Goal: Task Accomplishment & Management: Manage account settings

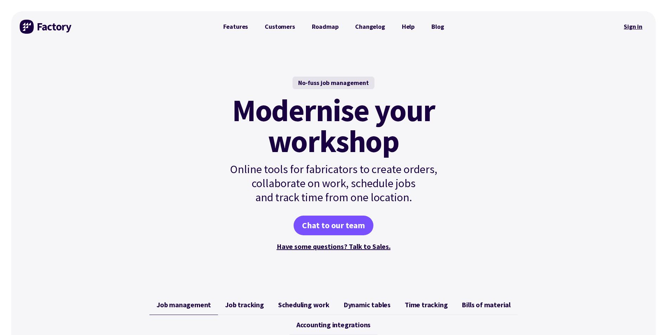
click at [625, 26] on link "Sign in" at bounding box center [632, 27] width 28 height 16
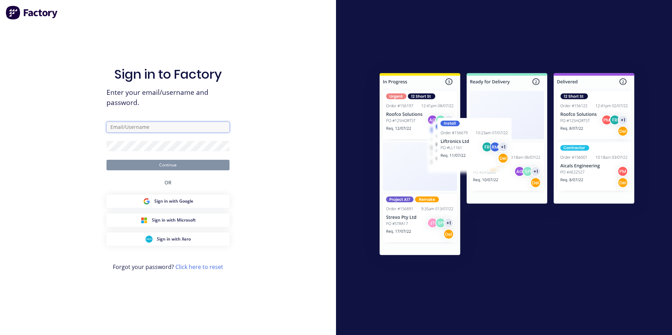
click at [215, 131] on input "text" at bounding box center [167, 127] width 123 height 11
type input "[EMAIL_ADDRESS][DOMAIN_NAME]"
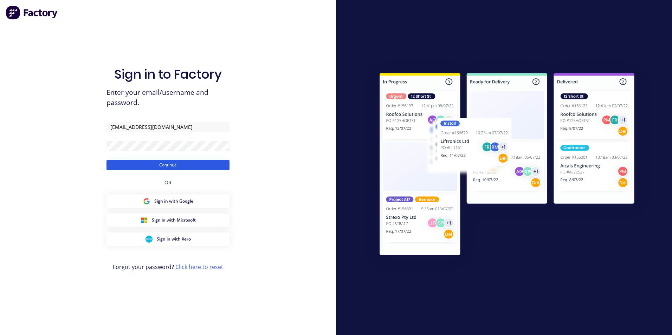
click at [189, 164] on button "Continue" at bounding box center [167, 165] width 123 height 11
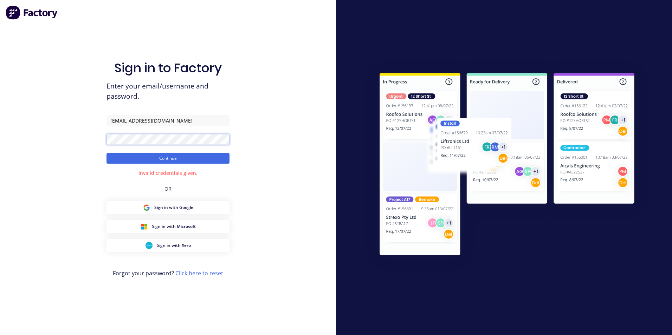
click at [107, 148] on form "info@nb-engineering.com.au Continue" at bounding box center [167, 139] width 123 height 48
click at [106, 153] on button "Continue" at bounding box center [167, 158] width 123 height 11
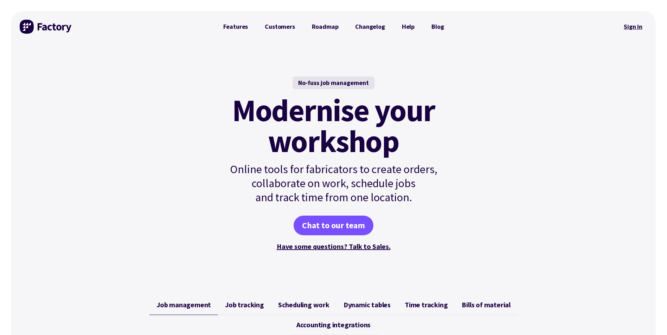
click at [642, 28] on link "Sign in" at bounding box center [632, 27] width 28 height 16
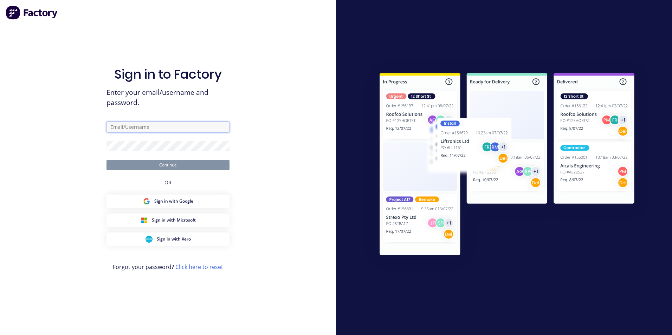
click at [151, 127] on input "text" at bounding box center [167, 127] width 123 height 11
type input "k"
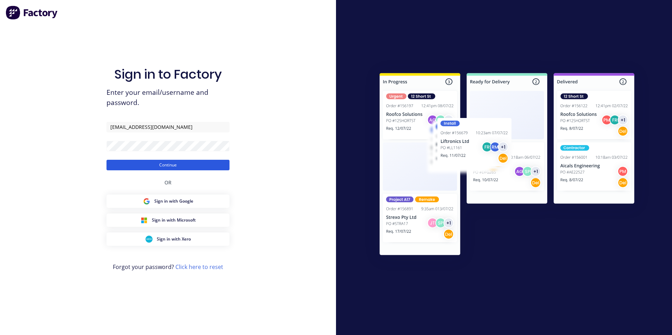
click at [161, 165] on button "Continue" at bounding box center [167, 165] width 123 height 11
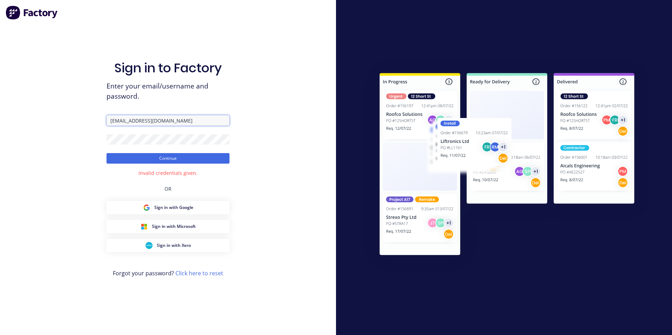
click at [173, 119] on input "info@nb-engineering.com.au" at bounding box center [167, 120] width 123 height 11
drag, startPoint x: 187, startPoint y: 118, endPoint x: 102, endPoint y: 116, distance: 85.4
click at [102, 116] on div "Sign in to Factory Enter your email/username and password. info@nb-engineering.…" at bounding box center [168, 167] width 336 height 335
type input "accounts@nb-engineering.com.au"
click at [99, 138] on div "Sign in to Factory Enter your email/username and password. accounts@nb-engineer…" at bounding box center [168, 167] width 336 height 335
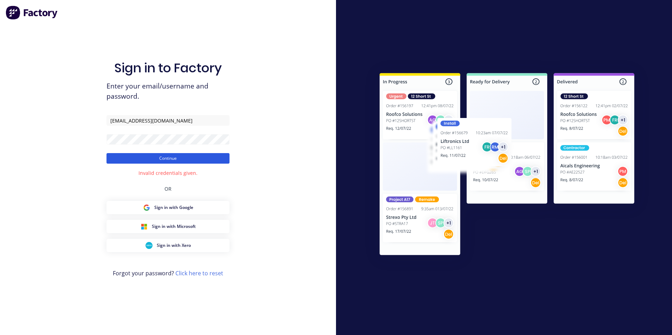
click at [146, 156] on button "Continue" at bounding box center [167, 158] width 123 height 11
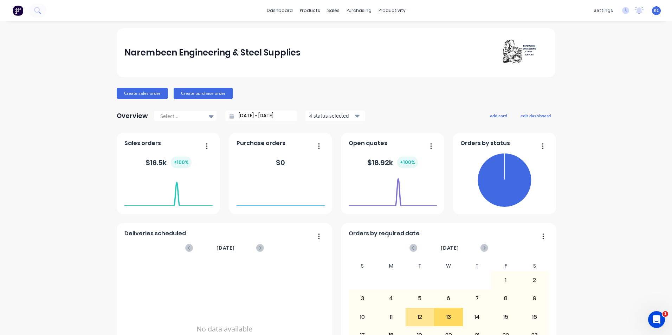
drag, startPoint x: 655, startPoint y: 0, endPoint x: 589, endPoint y: 255, distance: 264.0
click at [593, 251] on div "Narembeen Engineering & Steel Supplies Create sales order Create purchase order…" at bounding box center [336, 211] width 672 height 367
click at [654, 11] on span "KC" at bounding box center [657, 10] width 6 height 6
click at [603, 91] on button "Sign out" at bounding box center [612, 88] width 93 height 14
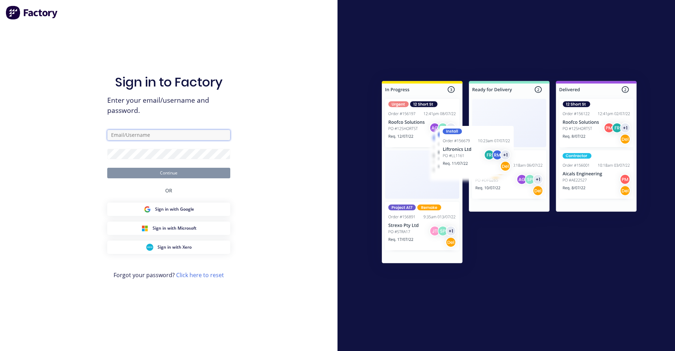
click at [147, 135] on input "text" at bounding box center [168, 135] width 123 height 11
click at [237, 109] on div "Sign in to Factory Enter your email/username and password. Continue OR Sign in …" at bounding box center [168, 175] width 337 height 351
